Goal: Information Seeking & Learning: Find specific fact

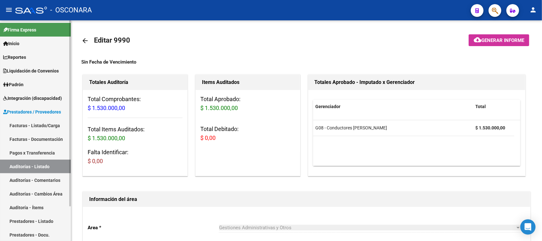
click at [20, 126] on link "Facturas - Listado/Carga" at bounding box center [35, 125] width 71 height 14
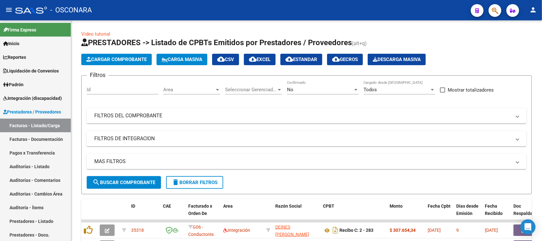
click at [494, 14] on icon "button" at bounding box center [495, 10] width 6 height 7
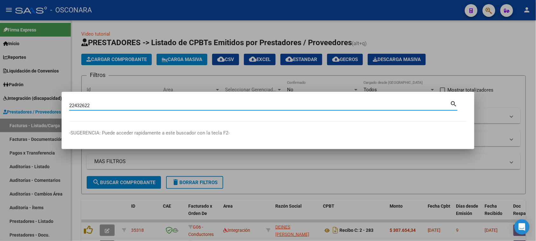
type input "22432622"
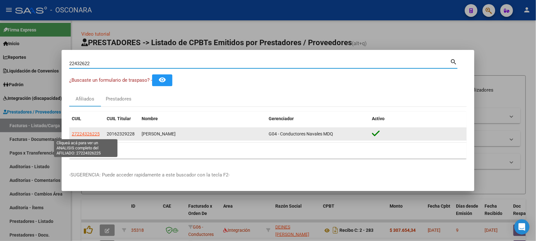
click at [82, 134] on span "27224326225" at bounding box center [86, 133] width 28 height 5
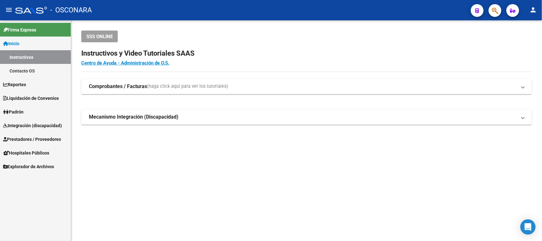
click at [22, 137] on span "Prestadores / Proveedores" at bounding box center [32, 139] width 58 height 7
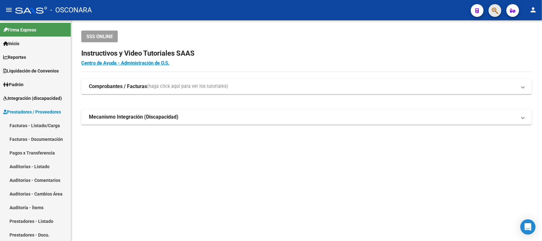
click at [499, 12] on button "button" at bounding box center [495, 10] width 13 height 13
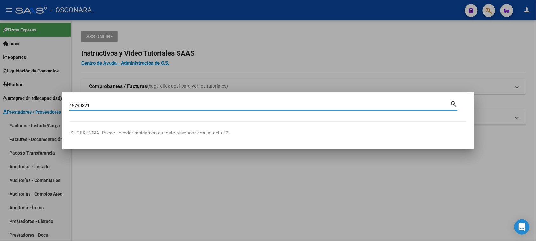
type input "45799321"
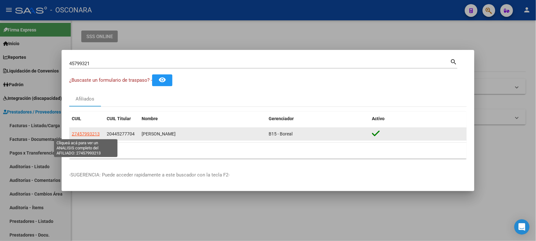
click at [91, 132] on span "27457993213" at bounding box center [86, 133] width 28 height 5
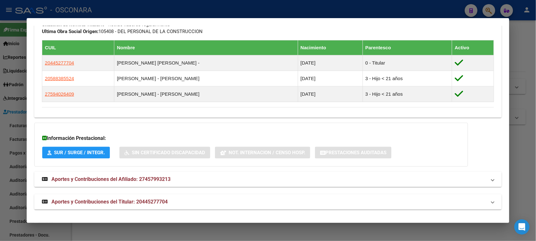
scroll to position [358, 0]
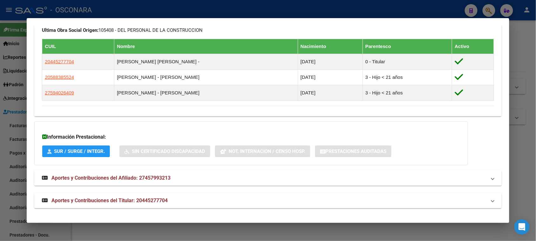
click at [135, 177] on span "Aportes y Contribuciones del Afiliado: 27457993213" at bounding box center [110, 178] width 119 height 6
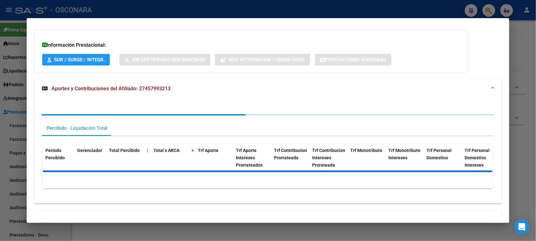
scroll to position [467, 0]
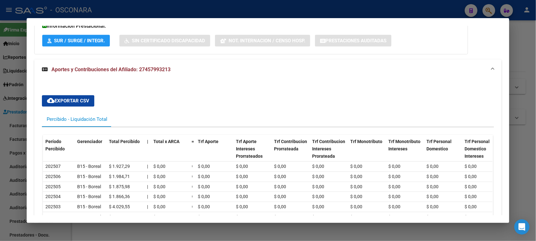
click at [140, 69] on span "Aportes y Contribuciones del Afiliado: 27457993213" at bounding box center [110, 69] width 119 height 6
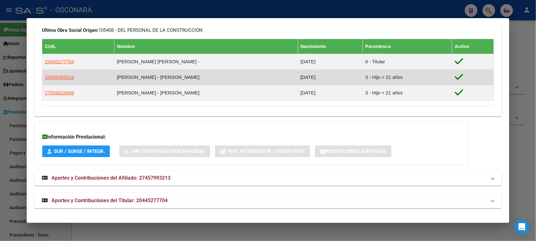
scroll to position [358, 0]
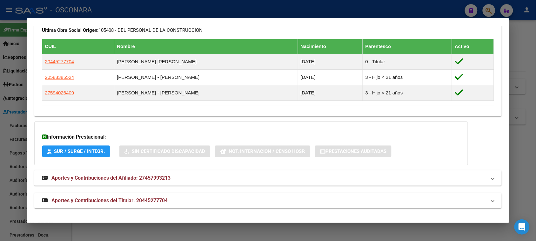
click at [112, 199] on span "Aportes y Contribuciones del Titular: 20445277704" at bounding box center [109, 200] width 116 height 6
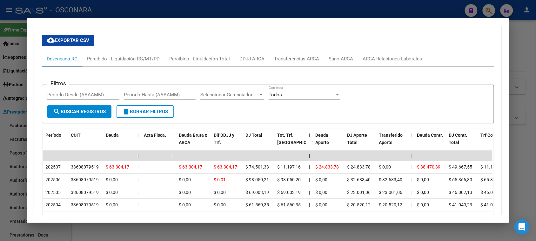
scroll to position [554, 0]
